Goal: Transaction & Acquisition: Book appointment/travel/reservation

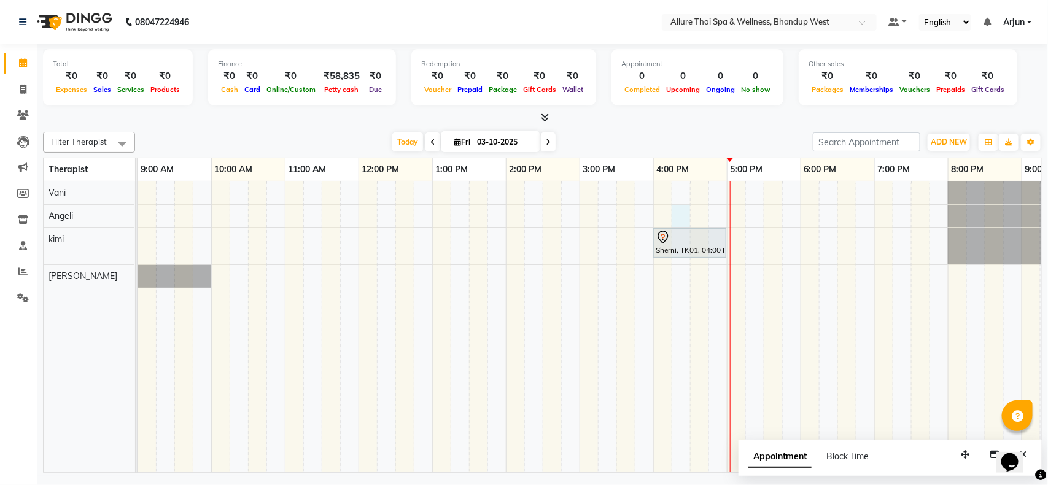
click at [686, 218] on div "Sherni, TK01, 04:00 PM-05:00 PM, SWEDISH MASSAGE - 60" at bounding box center [689, 327] width 1105 height 291
select select "84287"
select select "975"
select select "tentative"
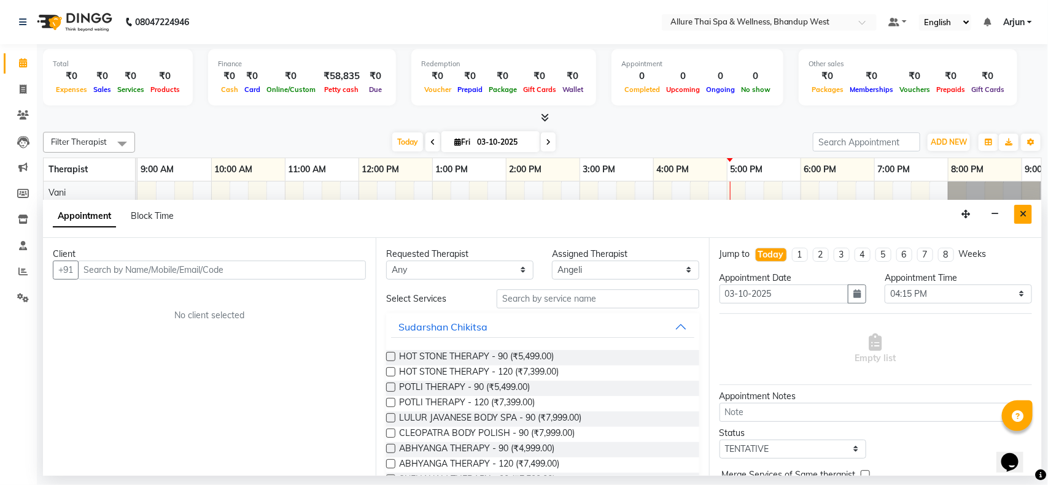
click at [1020, 214] on icon "Close" at bounding box center [1022, 214] width 7 height 9
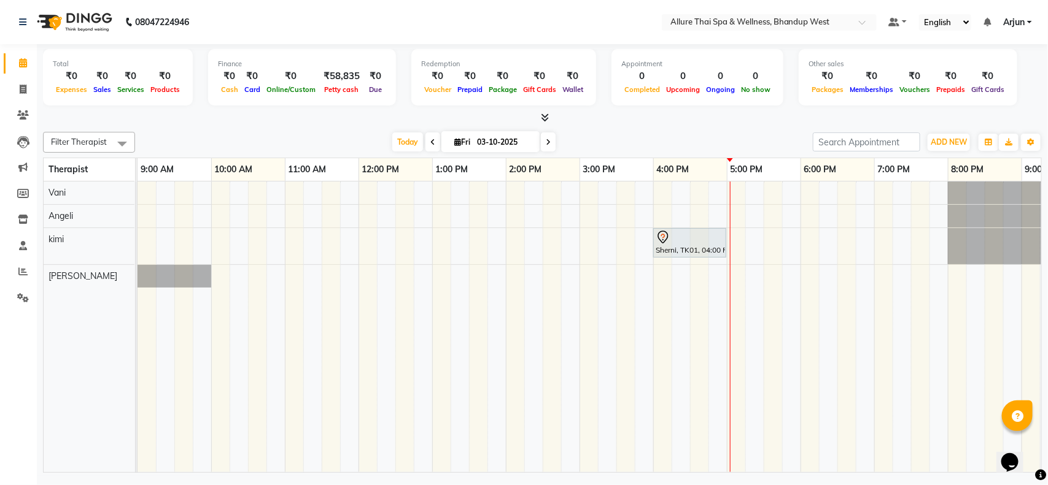
click at [692, 215] on div "Sherni, TK01, 04:00 PM-05:00 PM, SWEDISH MASSAGE - 60" at bounding box center [689, 327] width 1105 height 291
select select "84287"
select select "tentative"
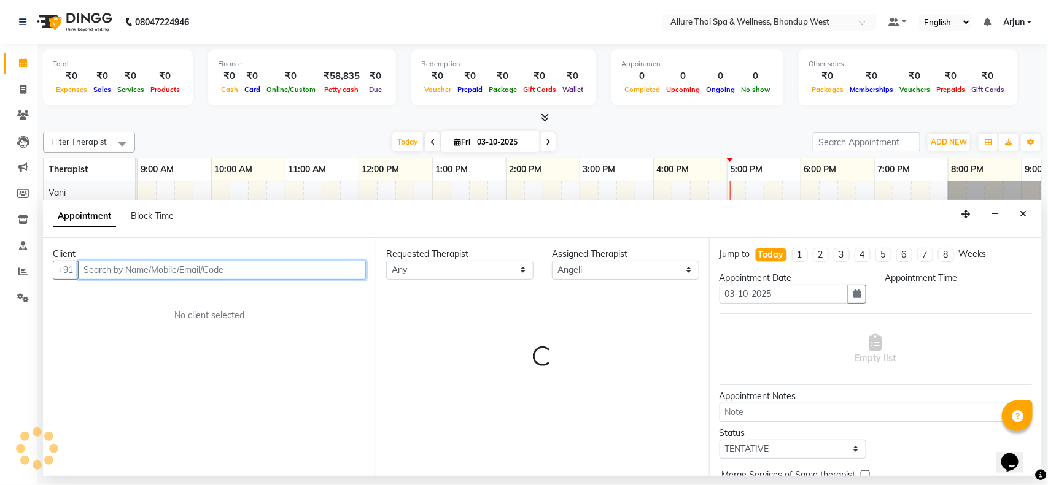
select select "990"
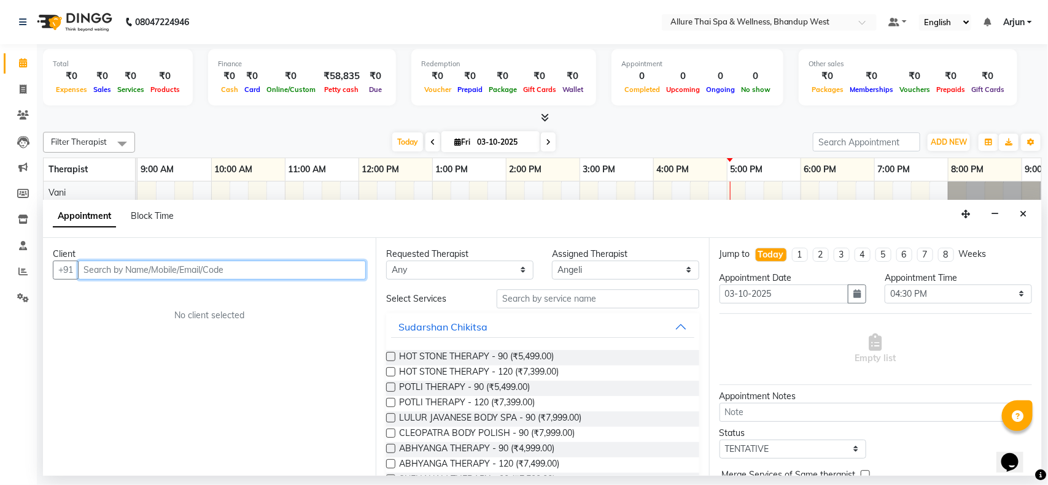
click at [274, 271] on input "text" at bounding box center [222, 270] width 288 height 19
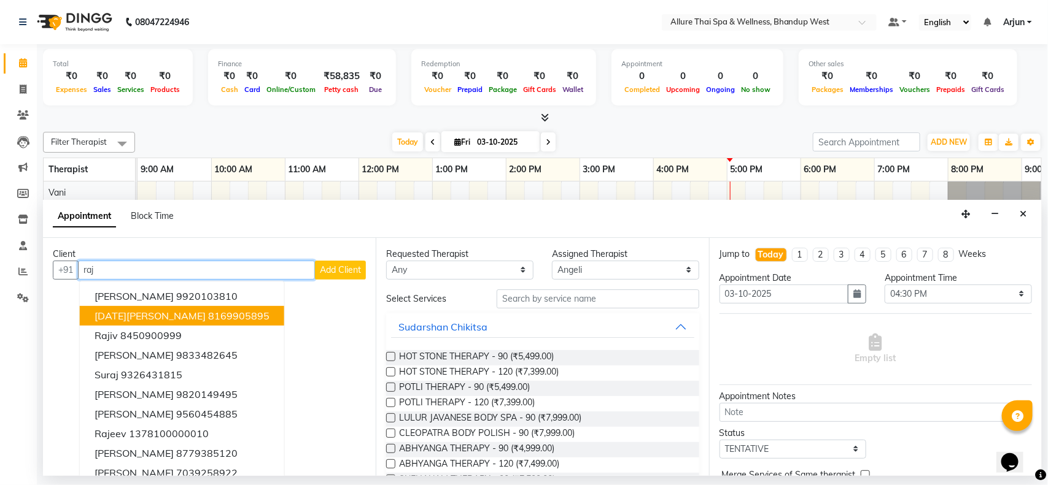
click at [208, 314] on ngb-highlight "8169905895" at bounding box center [238, 316] width 61 height 12
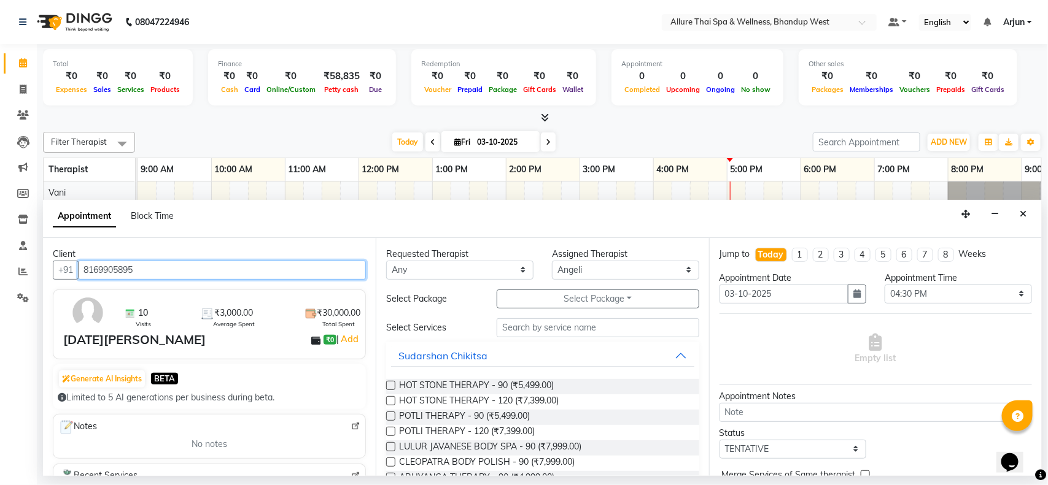
type input "8169905895"
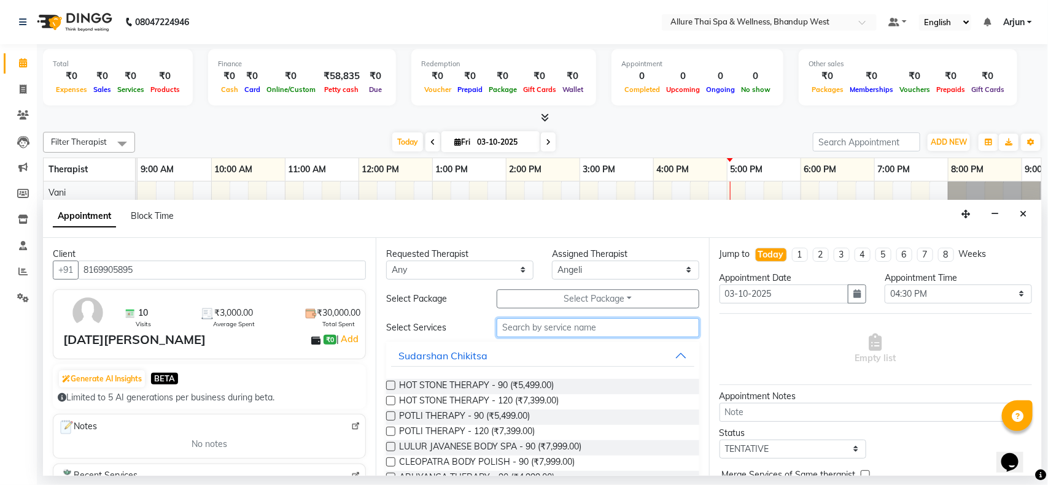
click at [578, 322] on input "text" at bounding box center [598, 328] width 203 height 19
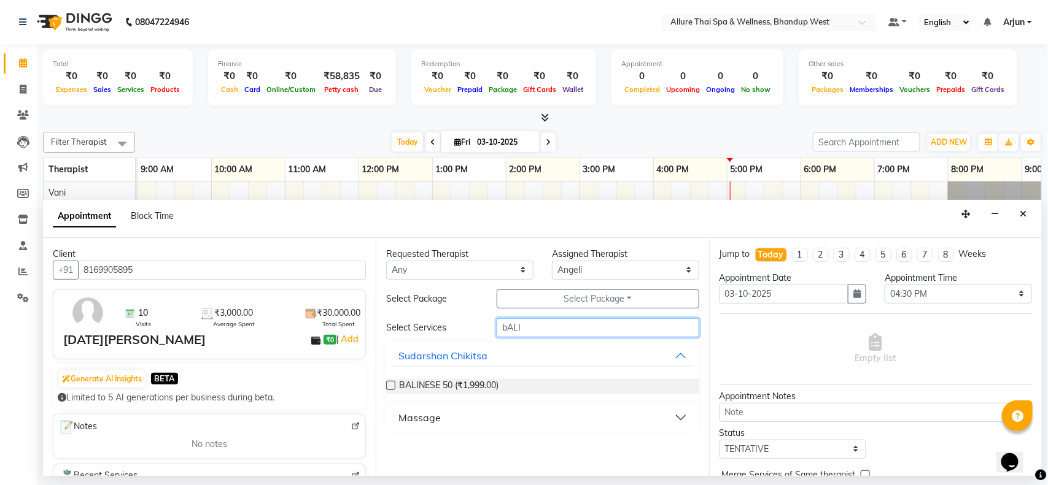
type input "bALI"
click at [694, 416] on div "Massage" at bounding box center [542, 417] width 312 height 27
click at [664, 417] on button "Massage" at bounding box center [542, 418] width 303 height 22
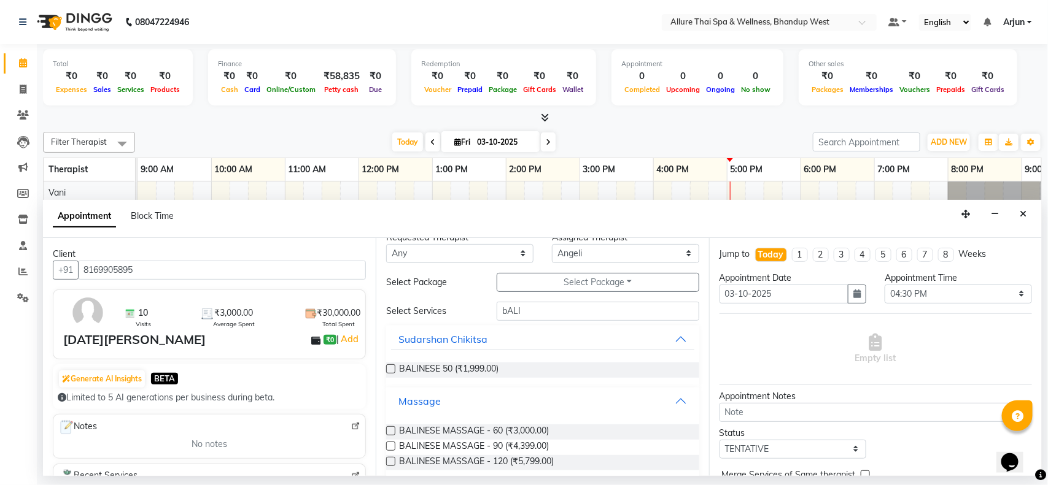
scroll to position [31, 0]
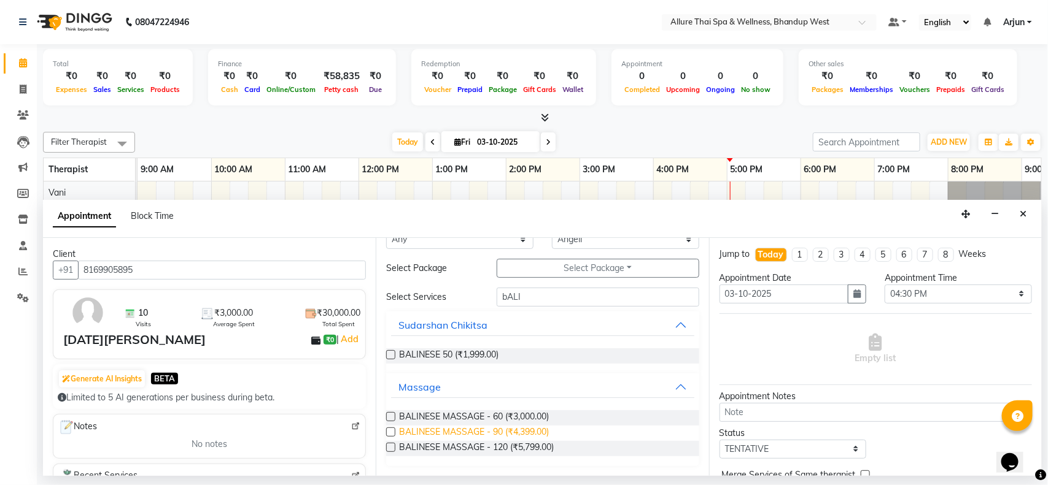
click at [532, 433] on span "BALINESE MASSAGE - 90 (₹4,399.00)" at bounding box center [474, 433] width 150 height 15
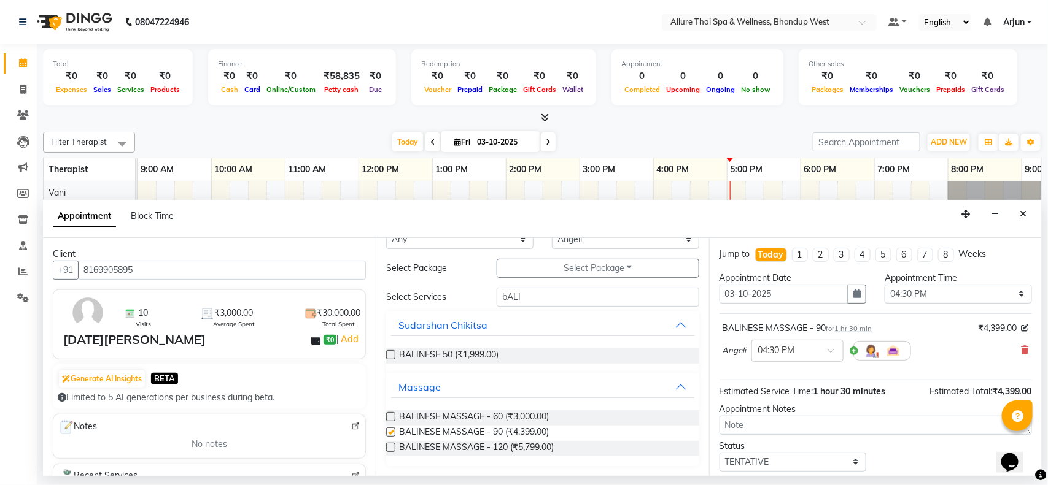
checkbox input "false"
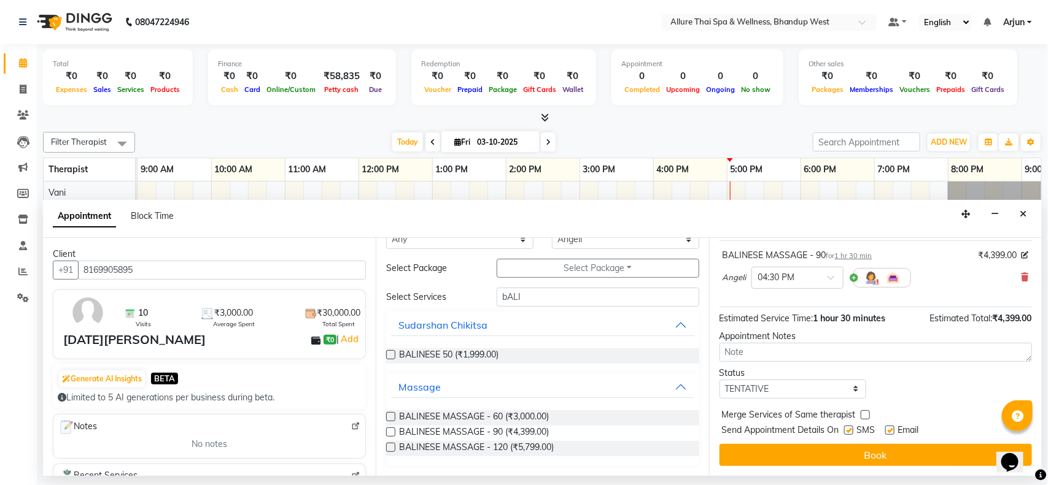
click at [845, 431] on label at bounding box center [848, 430] width 9 height 9
click at [845, 431] on input "checkbox" at bounding box center [848, 432] width 8 height 8
checkbox input "false"
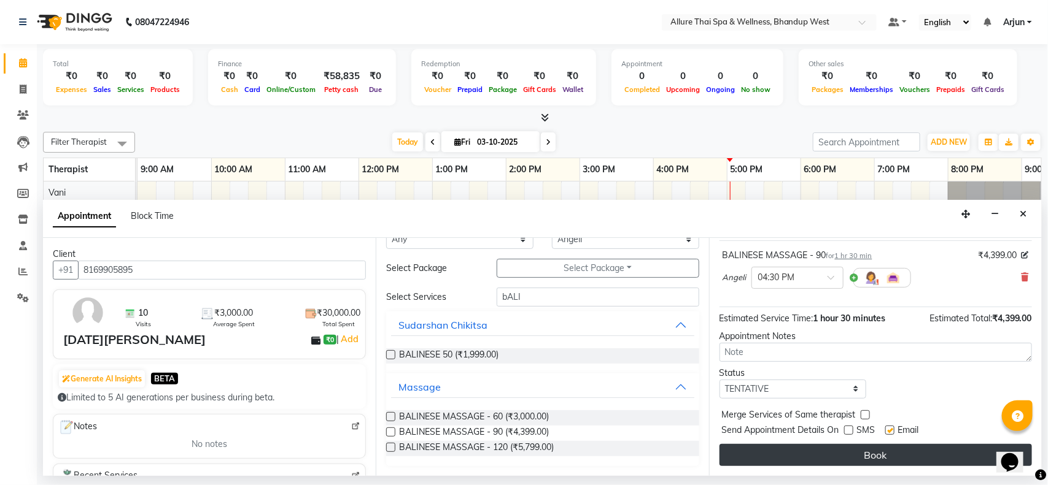
click at [835, 448] on button "Book" at bounding box center [875, 455] width 312 height 22
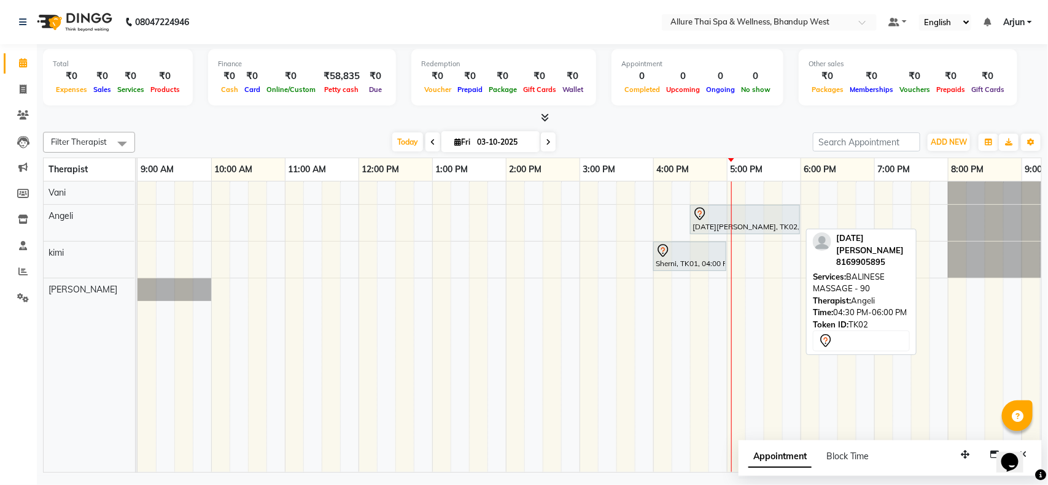
click at [714, 212] on div at bounding box center [744, 214] width 105 height 15
select select "7"
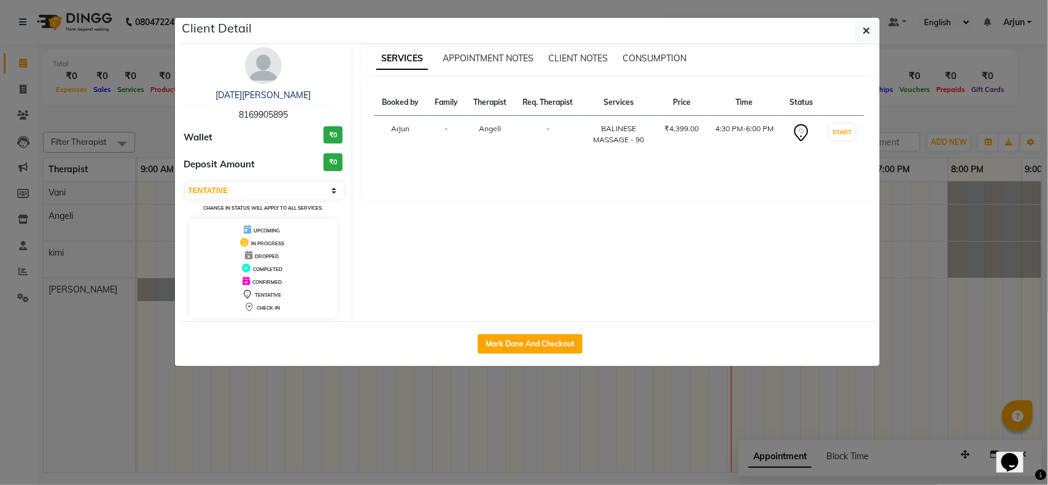
click at [893, 232] on ngb-modal-window "Client Detail [DATE][PERSON_NAME] 8169905895 Wallet ₹0 Deposit Amount ₹0 Select…" at bounding box center [524, 242] width 1048 height 485
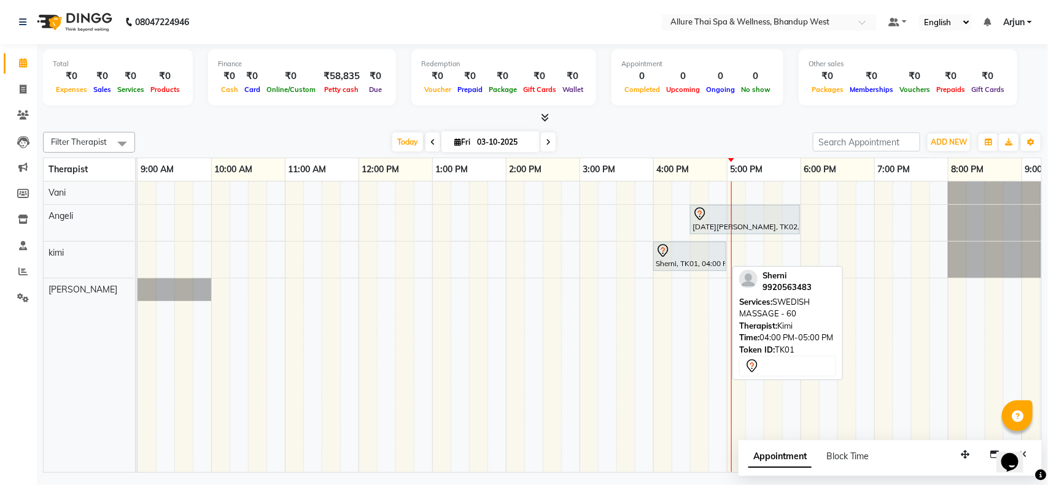
click at [689, 263] on div "Sherni, TK01, 04:00 PM-05:00 PM, SWEDISH MASSAGE - 60" at bounding box center [689, 257] width 71 height 26
select select "7"
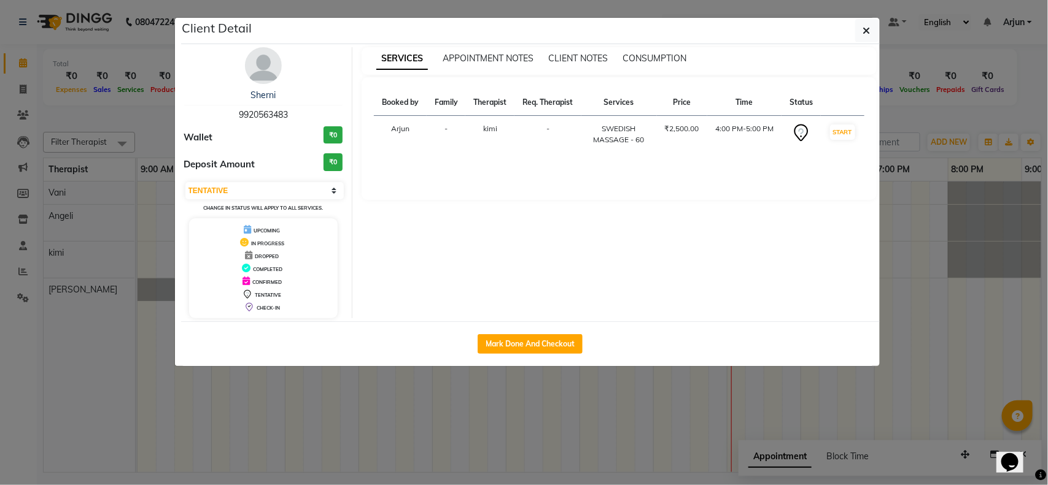
click at [909, 275] on ngb-modal-window "Client Detail Sherni 9920563483 Wallet ₹0 Deposit Amount ₹0 Select IN SERVICE C…" at bounding box center [524, 242] width 1048 height 485
